Goal: Task Accomplishment & Management: Use online tool/utility

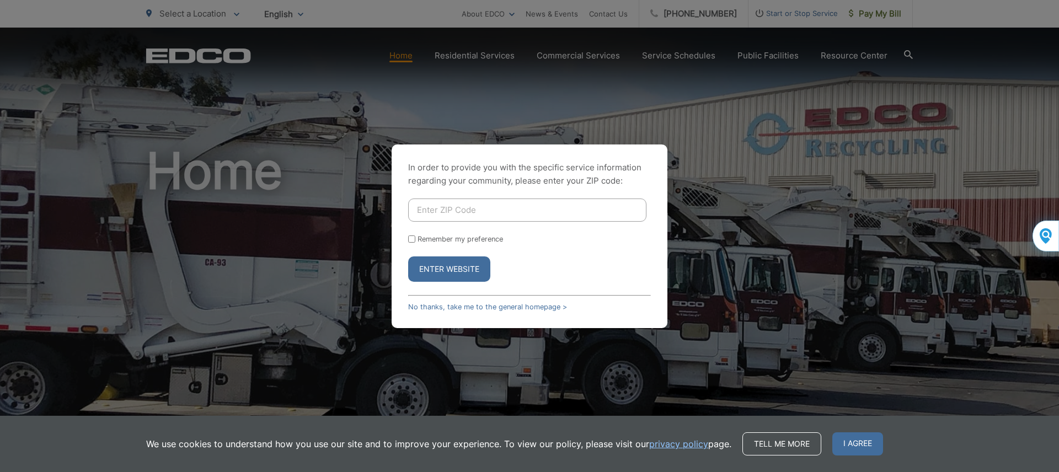
click at [450, 213] on input "Enter ZIP Code" at bounding box center [527, 210] width 238 height 23
type input "92020"
drag, startPoint x: 0, startPoint y: 0, endPoint x: 412, endPoint y: 237, distance: 475.1
click at [412, 237] on input "Remember my preference" at bounding box center [411, 239] width 7 height 7
checkbox input "true"
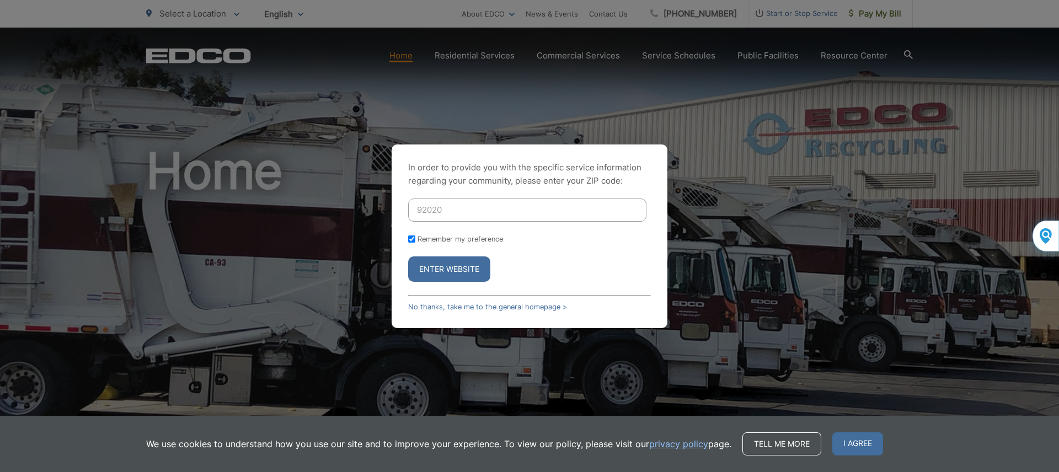
drag, startPoint x: 412, startPoint y: 237, endPoint x: 462, endPoint y: 271, distance: 60.7
click at [462, 271] on button "Enter Website" at bounding box center [449, 268] width 82 height 25
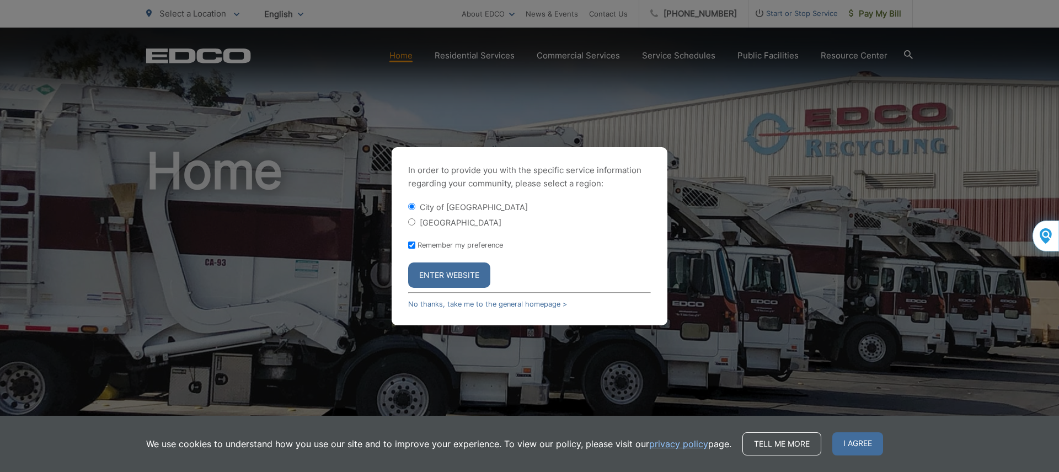
click at [459, 274] on button "Enter Website" at bounding box center [449, 275] width 82 height 25
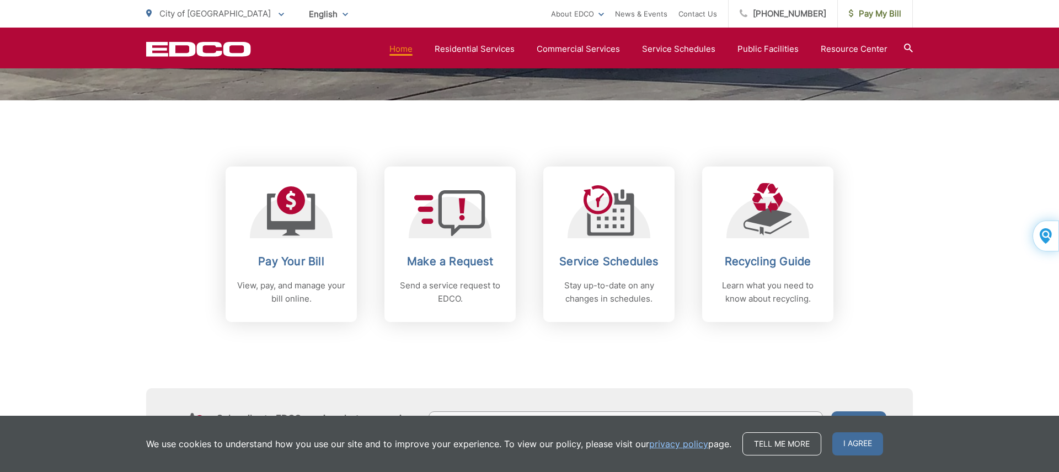
scroll to position [384, 0]
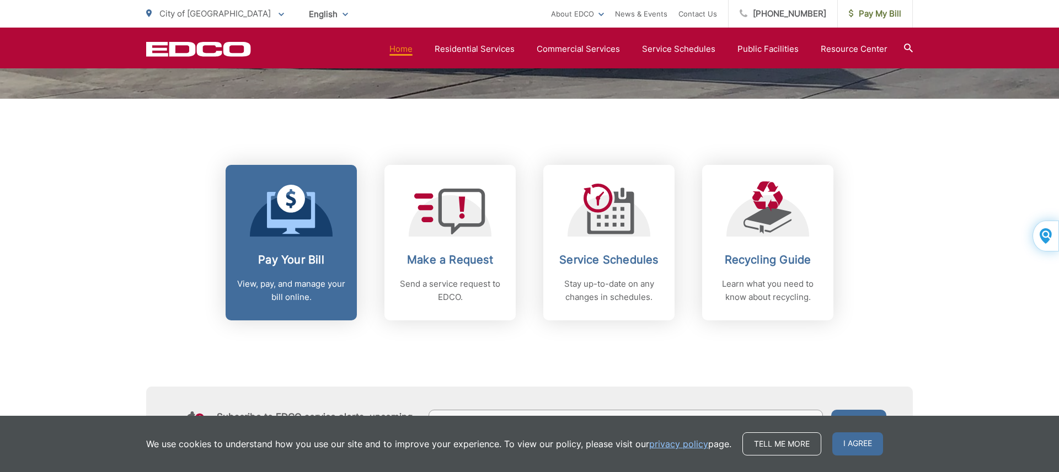
click at [301, 219] on icon at bounding box center [291, 210] width 49 height 50
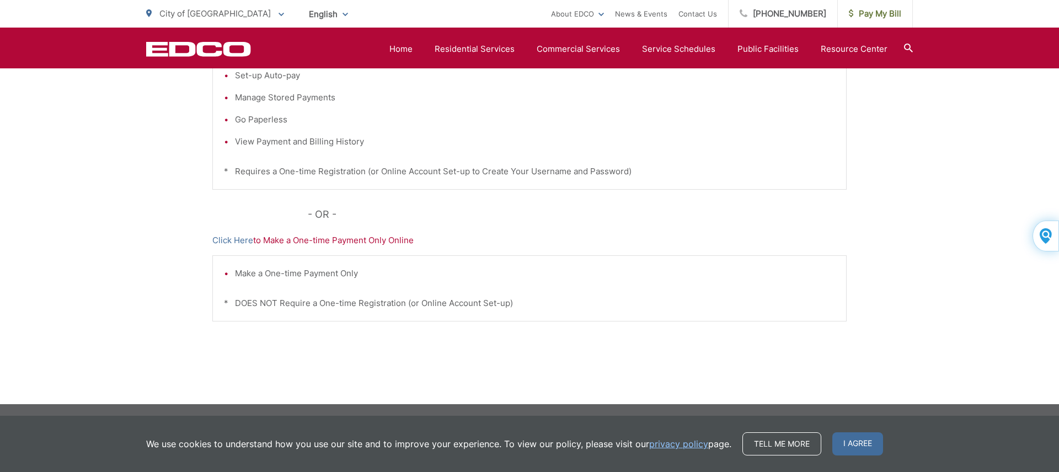
scroll to position [312, 0]
click at [320, 242] on p "Click Here to Make a One-time Payment Only Online" at bounding box center [529, 239] width 634 height 13
click at [339, 241] on p "Click Here to Make a One-time Payment Only Online" at bounding box center [529, 239] width 634 height 13
click at [240, 242] on link "Click Here" at bounding box center [232, 239] width 41 height 13
